Goal: Navigation & Orientation: Go to known website

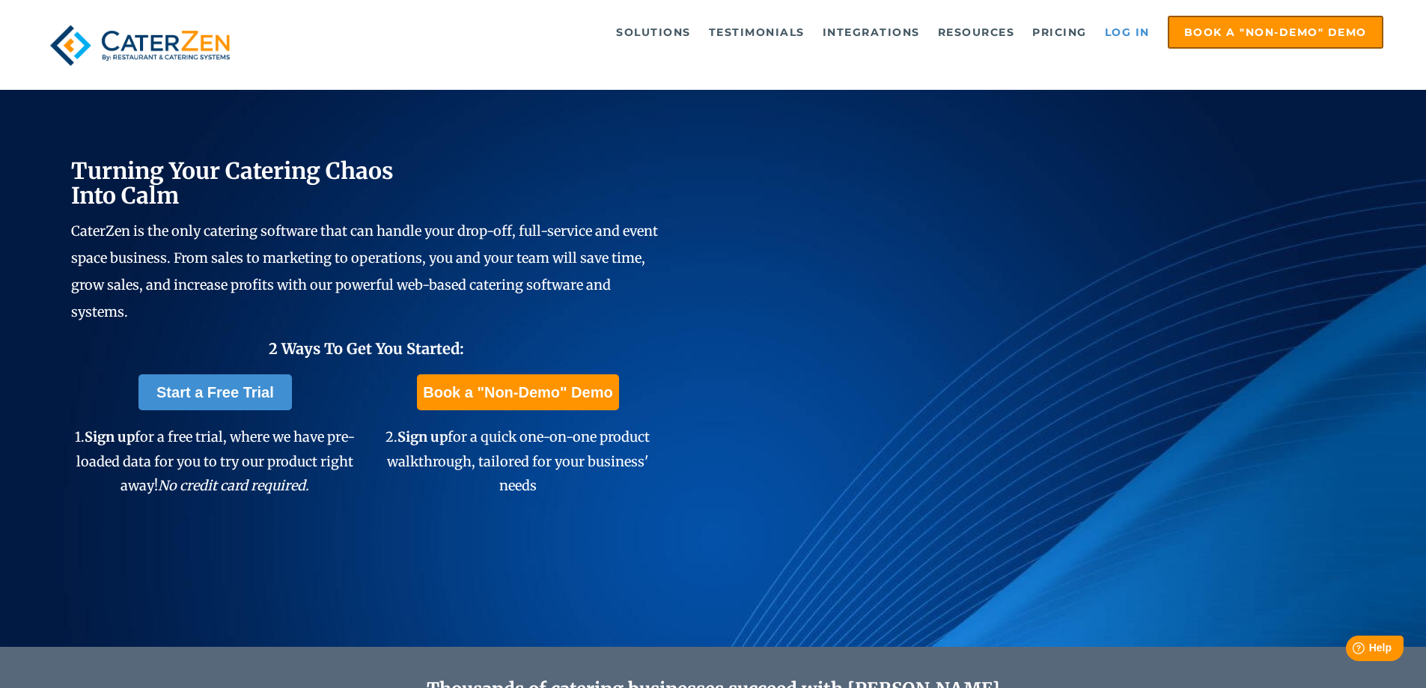
click at [1134, 38] on link "Log in" at bounding box center [1128, 32] width 60 height 30
drag, startPoint x: 0, startPoint y: 0, endPoint x: 1136, endPoint y: 43, distance: 1136.6
click at [1136, 43] on link "Log in" at bounding box center [1128, 32] width 60 height 30
click at [1140, 35] on link "Log in" at bounding box center [1128, 32] width 60 height 30
click at [1139, 25] on link "Log in" at bounding box center [1128, 32] width 60 height 30
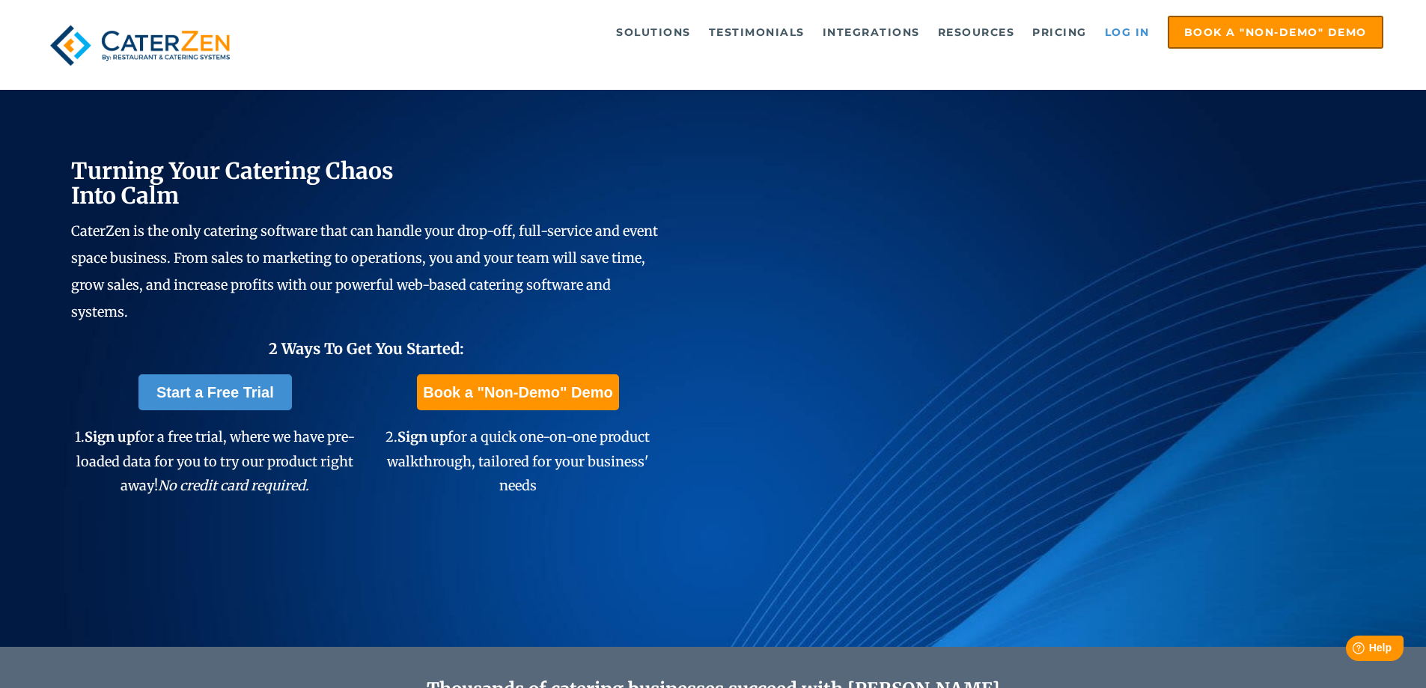
click at [1113, 29] on link "Log in" at bounding box center [1128, 32] width 60 height 30
